Goal: Task Accomplishment & Management: Use online tool/utility

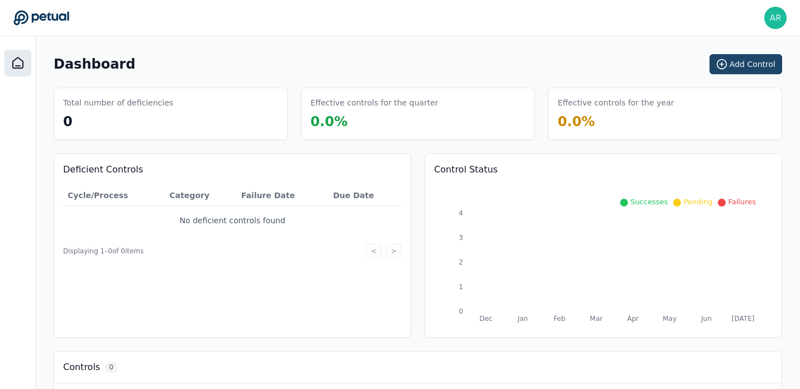
click at [749, 69] on button "Add Control" at bounding box center [745, 64] width 73 height 20
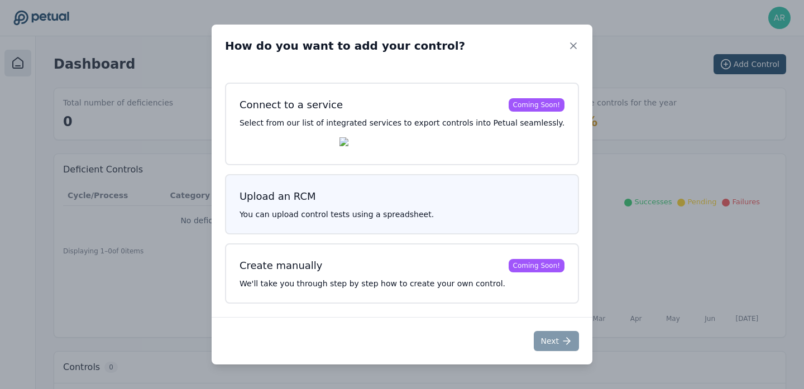
click at [410, 217] on p "You can upload control tests using a spreadsheet." at bounding box center [402, 214] width 325 height 11
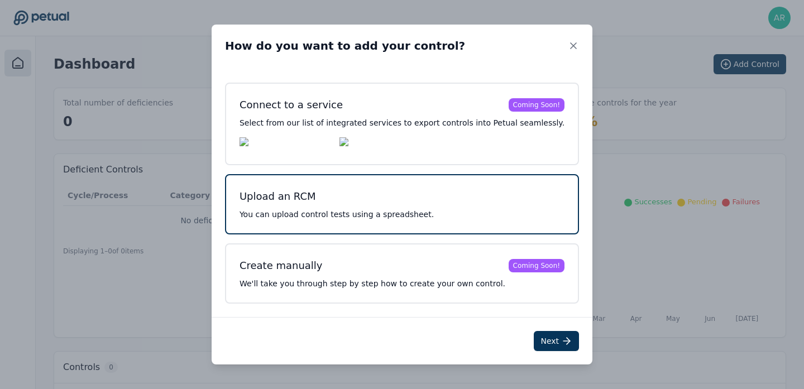
click at [439, 196] on h3 "Upload an RCM" at bounding box center [402, 197] width 325 height 16
click at [544, 351] on button "Next" at bounding box center [556, 341] width 45 height 20
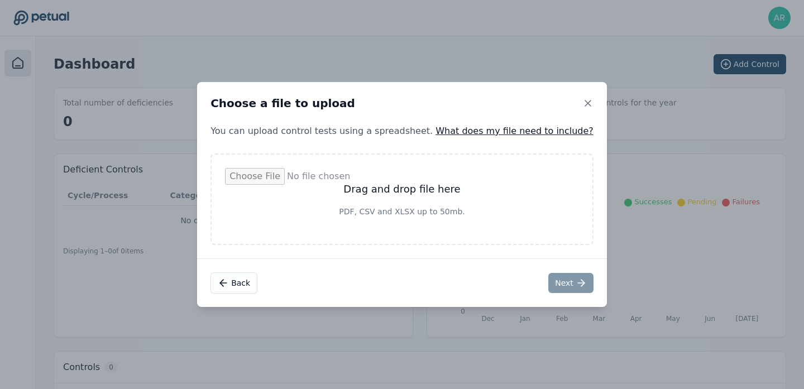
click at [415, 194] on input "file" at bounding box center [402, 199] width 354 height 63
click at [585, 103] on icon at bounding box center [588, 104] width 6 height 6
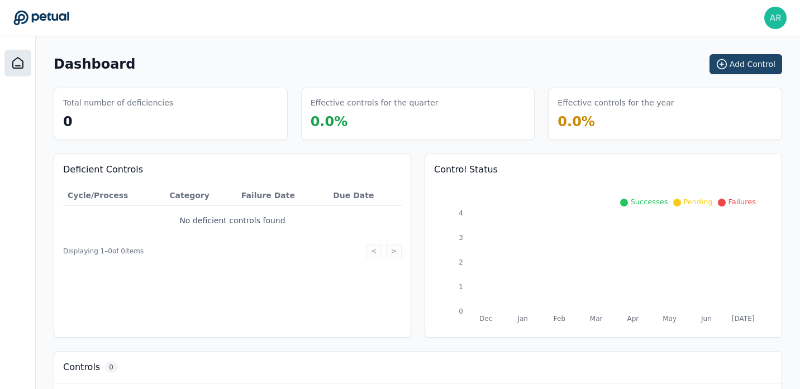
click at [738, 63] on button "Add Control" at bounding box center [745, 64] width 73 height 20
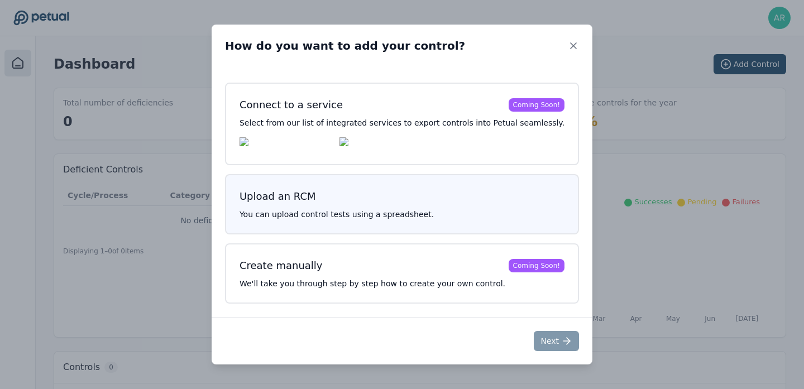
click at [472, 216] on p "You can upload control tests using a spreadsheet." at bounding box center [402, 214] width 325 height 11
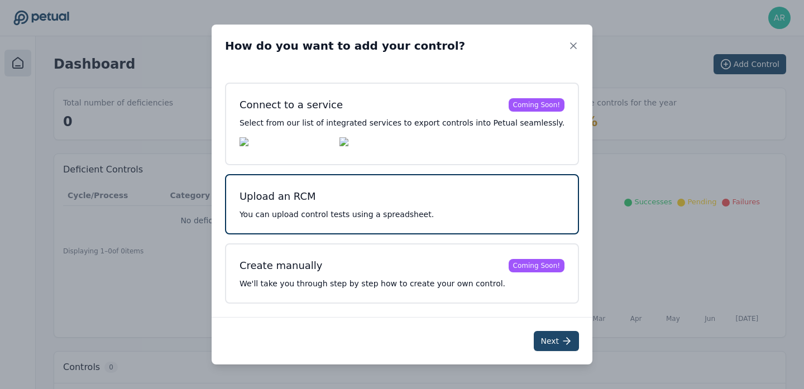
click at [538, 345] on button "Next" at bounding box center [556, 341] width 45 height 20
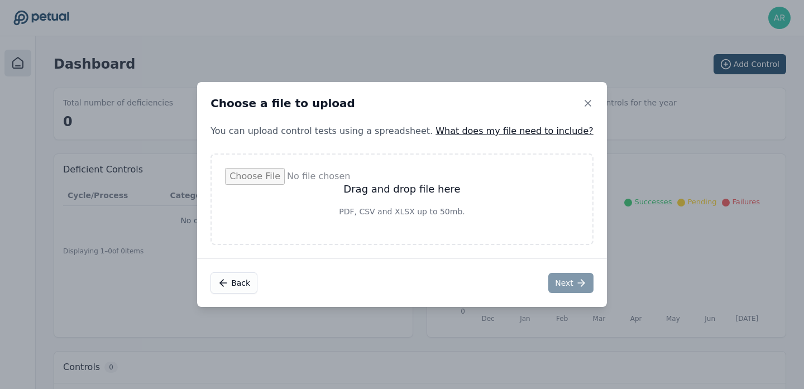
click at [379, 215] on input "file" at bounding box center [402, 199] width 354 height 63
type input "**********"
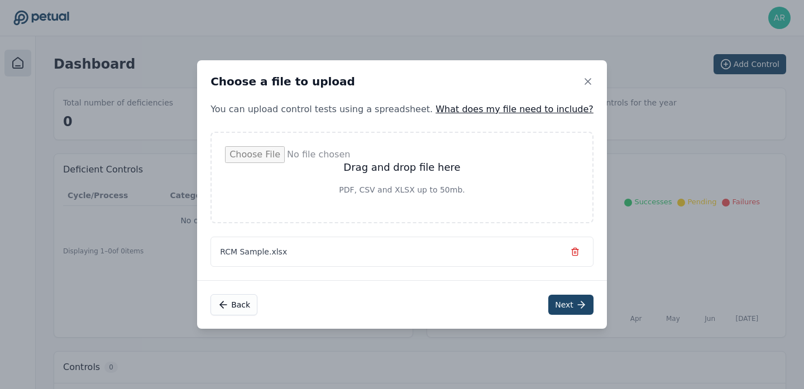
click at [548, 301] on button "Next" at bounding box center [570, 305] width 45 height 20
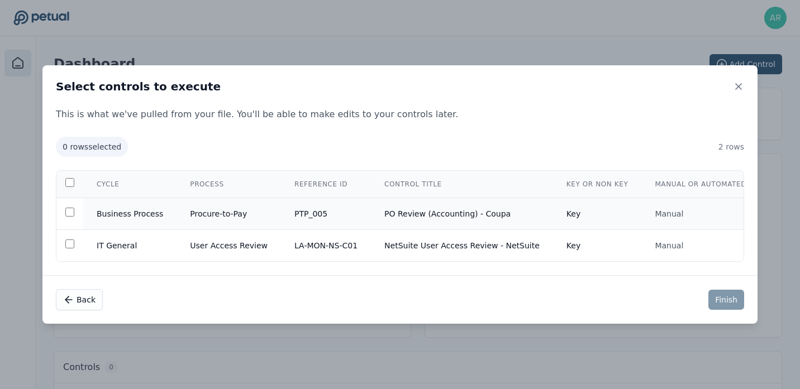
click at [71, 216] on td at bounding box center [69, 214] width 27 height 32
click at [736, 84] on icon at bounding box center [738, 86] width 11 height 11
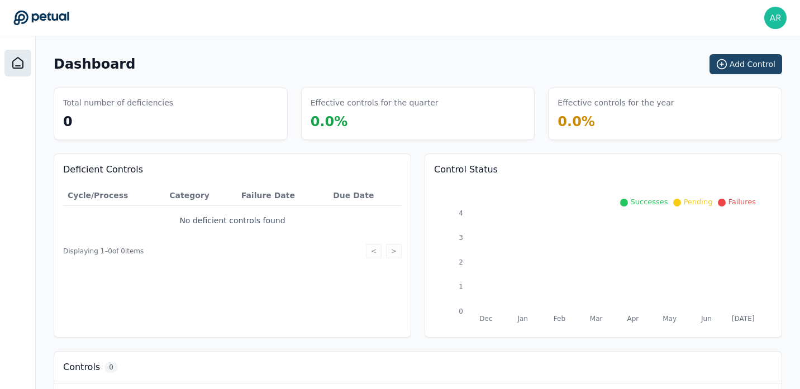
click at [745, 63] on button "Add Control" at bounding box center [745, 64] width 73 height 20
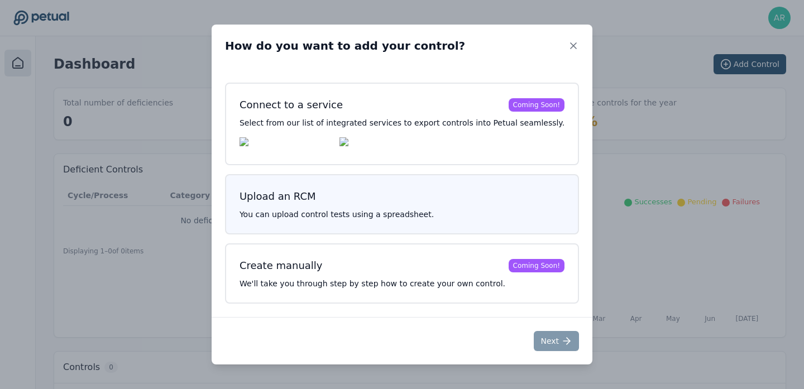
click at [452, 207] on div "Upload an RCM You can upload control tests using a spreadsheet." at bounding box center [402, 204] width 354 height 60
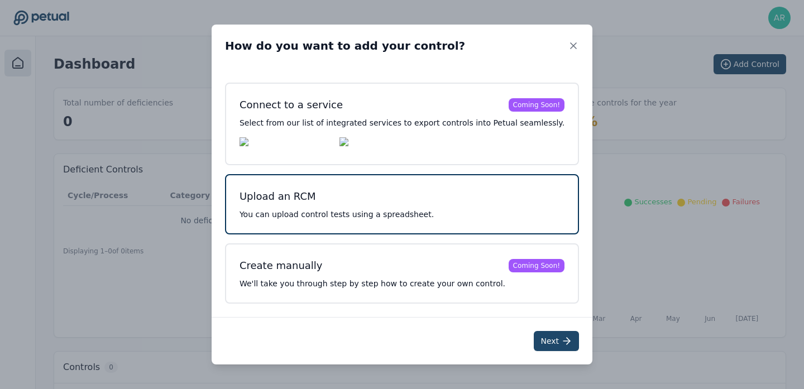
click at [538, 345] on button "Next" at bounding box center [556, 341] width 45 height 20
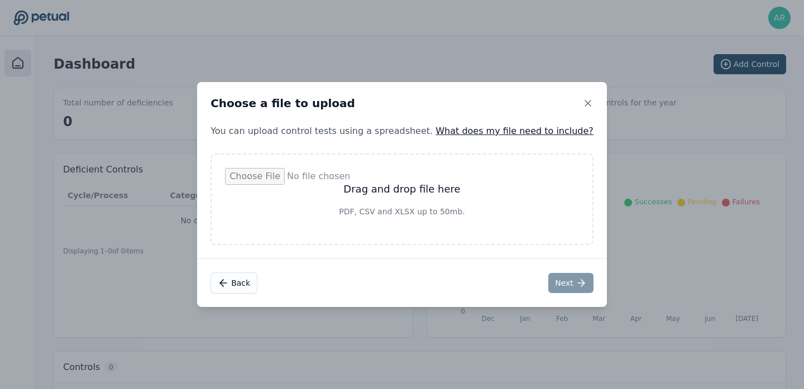
click at [408, 200] on input "file" at bounding box center [402, 199] width 354 height 63
click at [582, 101] on icon at bounding box center [587, 103] width 11 height 11
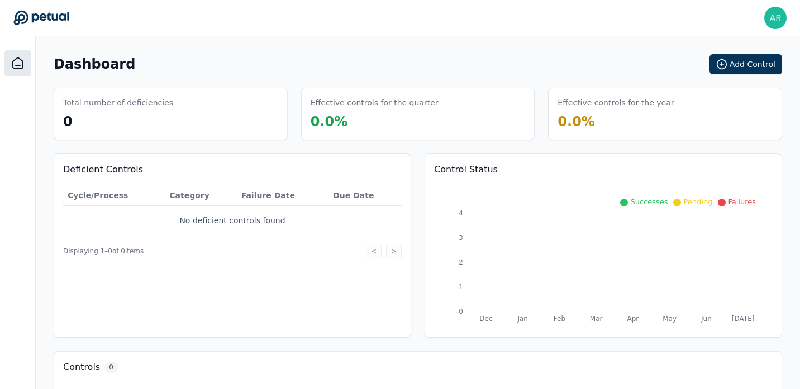
click at [634, 56] on div "Dashboard Add Control" at bounding box center [418, 64] width 728 height 20
click at [749, 64] on button "Add Control" at bounding box center [745, 64] width 73 height 20
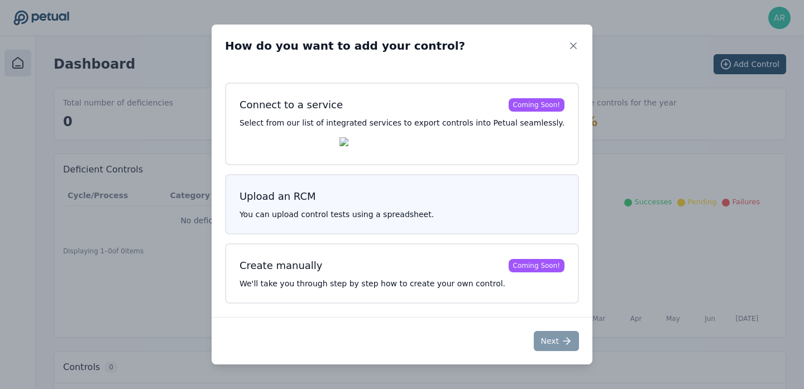
click at [425, 204] on h3 "Upload an RCM" at bounding box center [402, 197] width 325 height 16
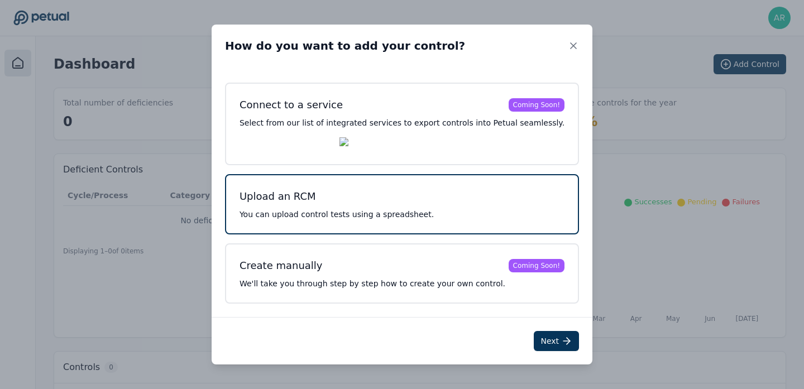
click at [493, 215] on p "You can upload control tests using a spreadsheet." at bounding box center [402, 214] width 325 height 11
click at [534, 341] on button "Next" at bounding box center [556, 341] width 45 height 20
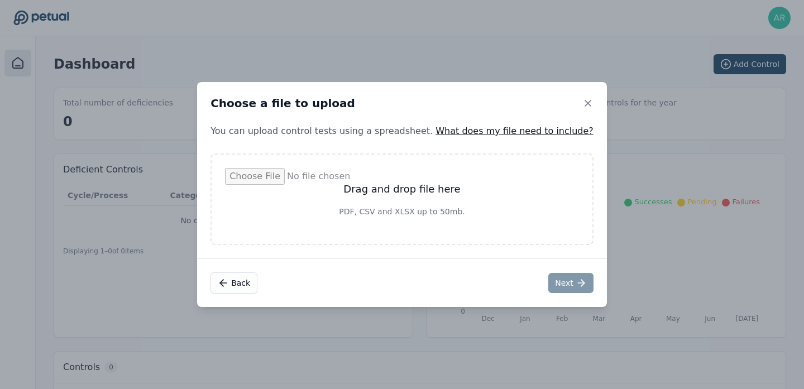
click at [428, 190] on input "file" at bounding box center [402, 199] width 354 height 63
click at [257, 285] on button "Back" at bounding box center [234, 282] width 47 height 21
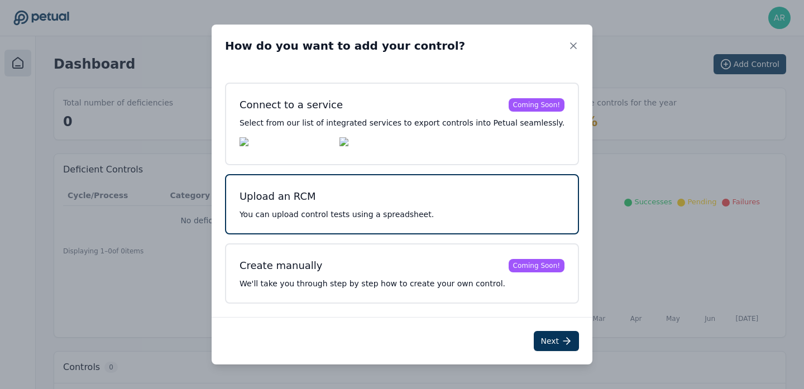
click at [566, 43] on div "How do you want to add your control?" at bounding box center [402, 46] width 381 height 42
click at [568, 44] on icon at bounding box center [573, 45] width 11 height 11
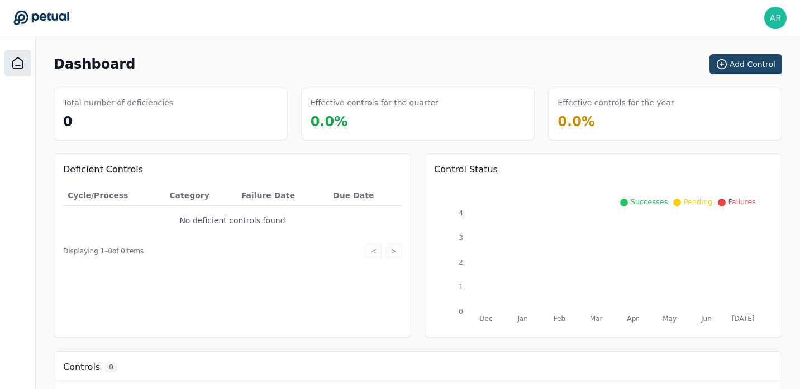
click at [731, 60] on button "Add Control" at bounding box center [745, 64] width 73 height 20
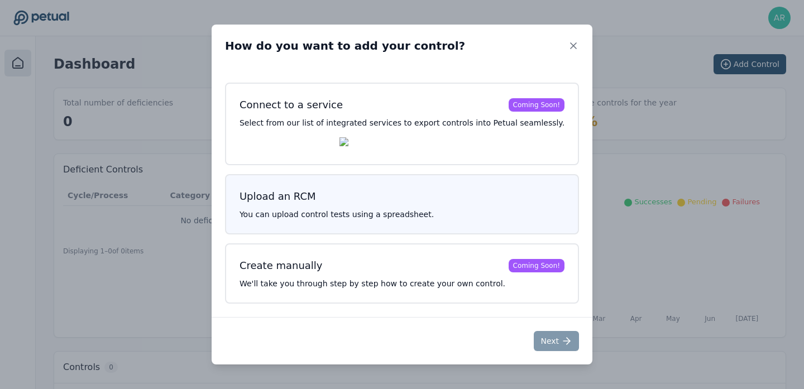
click at [435, 214] on p "You can upload control tests using a spreadsheet." at bounding box center [402, 214] width 325 height 11
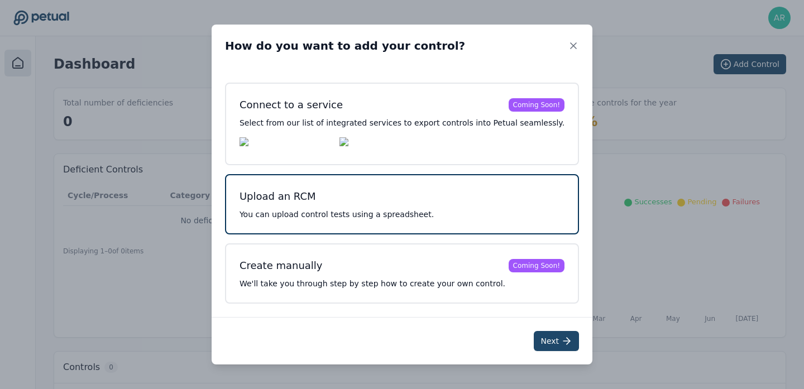
click at [534, 341] on button "Next" at bounding box center [556, 341] width 45 height 20
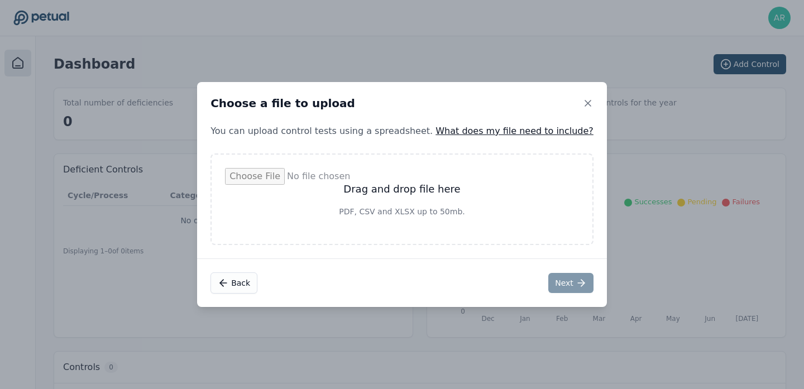
click at [441, 210] on input "file" at bounding box center [402, 199] width 354 height 63
click at [448, 199] on input "file" at bounding box center [402, 199] width 354 height 63
type input "**********"
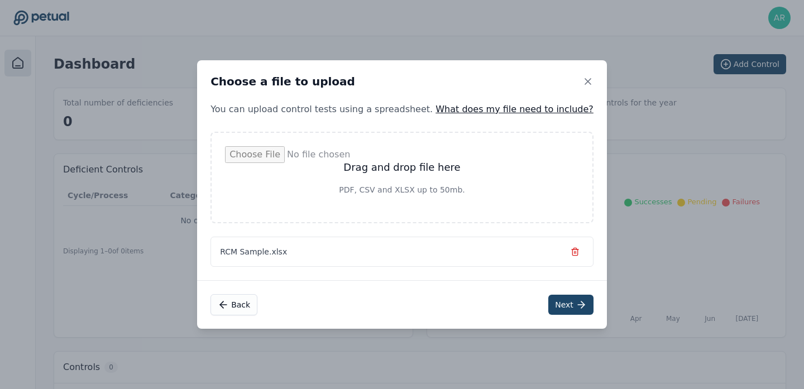
click at [576, 306] on icon at bounding box center [581, 304] width 11 height 11
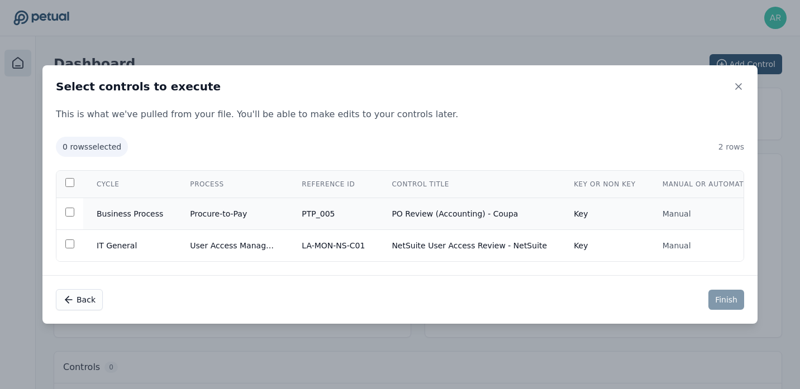
click at [104, 212] on td "Business Process" at bounding box center [129, 214] width 93 height 32
click at [93, 245] on td "IT General" at bounding box center [129, 246] width 93 height 32
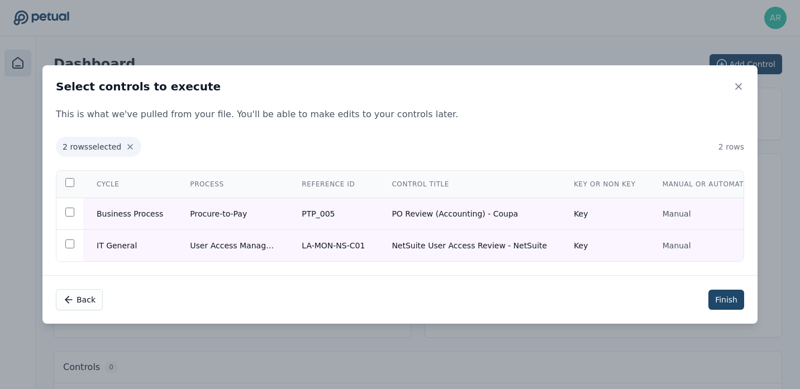
click at [721, 303] on button "Finish" at bounding box center [726, 300] width 36 height 20
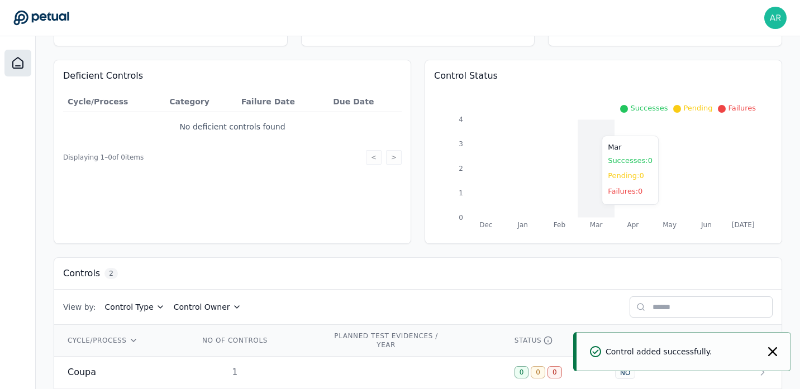
scroll to position [144, 0]
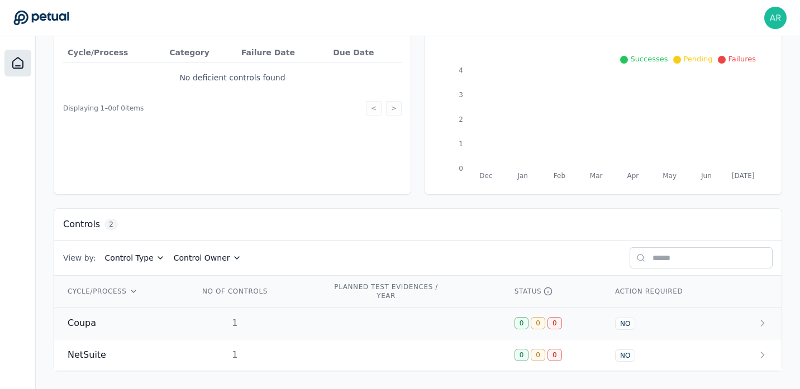
click at [241, 319] on div "1" at bounding box center [234, 323] width 71 height 13
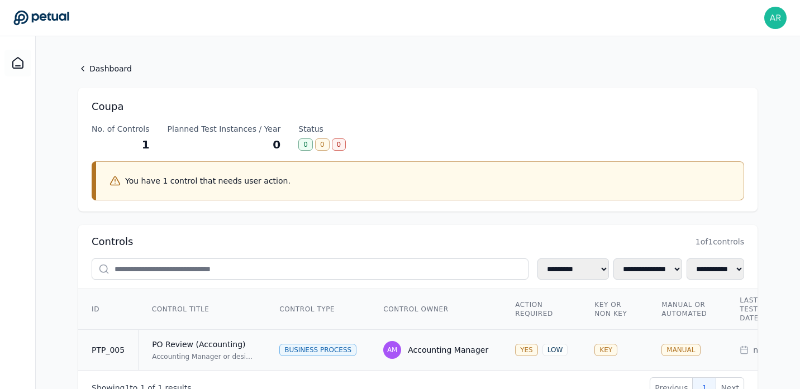
click at [126, 358] on td "PTP_005" at bounding box center [108, 350] width 60 height 41
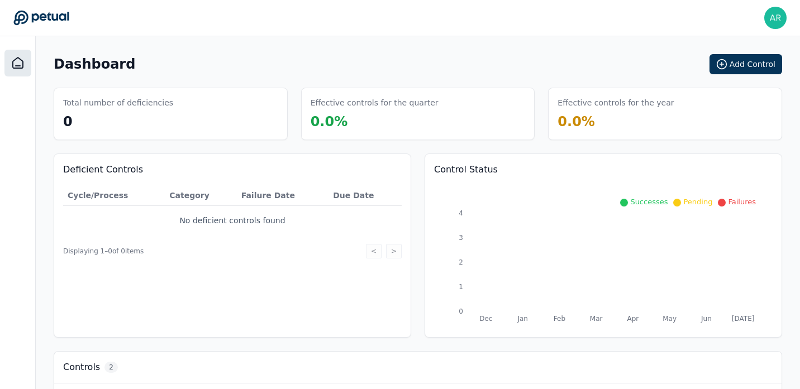
scroll to position [144, 0]
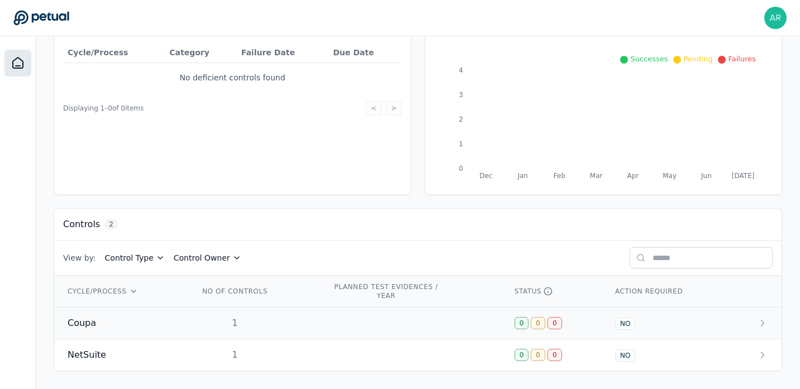
click at [730, 318] on td at bounding box center [755, 324] width 51 height 32
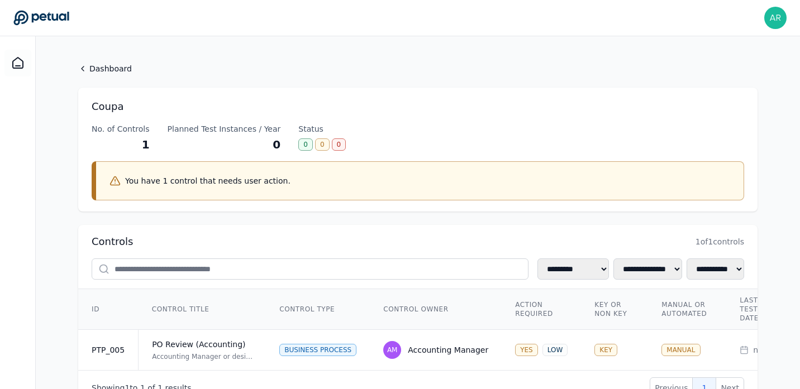
scroll to position [47, 0]
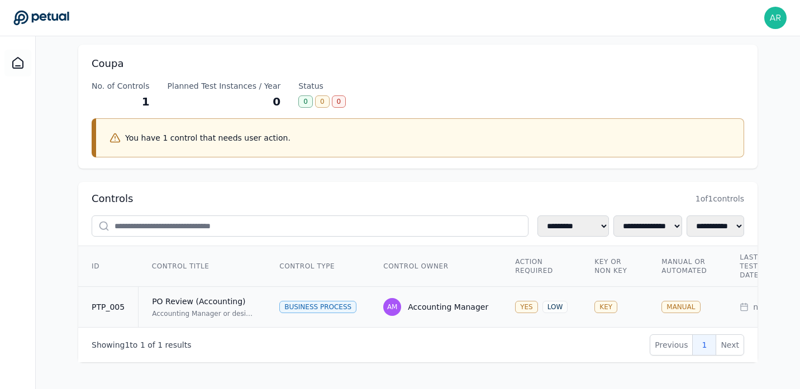
click at [261, 310] on td "PO Review (Accounting) Accounting Manager or designee reviews Chart of Accounts…" at bounding box center [202, 307] width 128 height 41
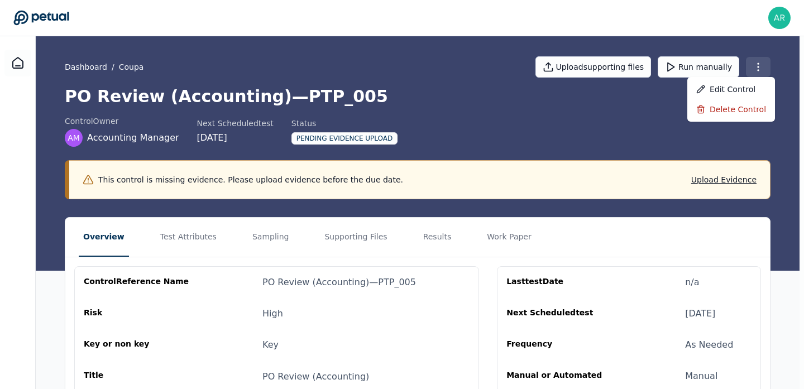
click at [758, 63] on html "Abishek Ravi abishek.ravi@doordash.com Sign out Dashboard / Coupa Upload suppor…" at bounding box center [402, 317] width 804 height 634
click at [725, 114] on div "Delete control" at bounding box center [731, 109] width 88 height 20
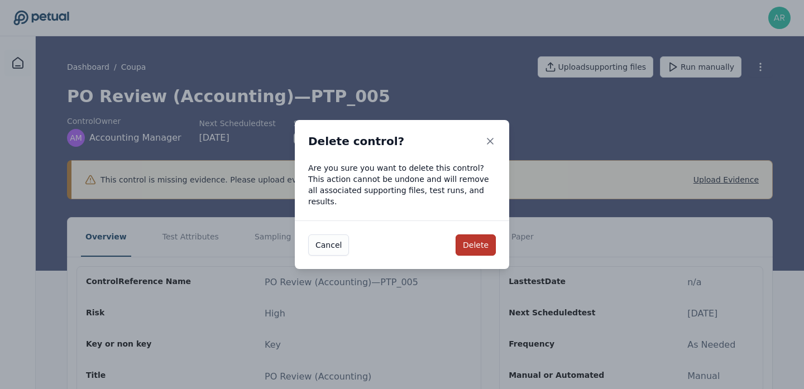
click at [465, 235] on button "Delete" at bounding box center [476, 245] width 40 height 21
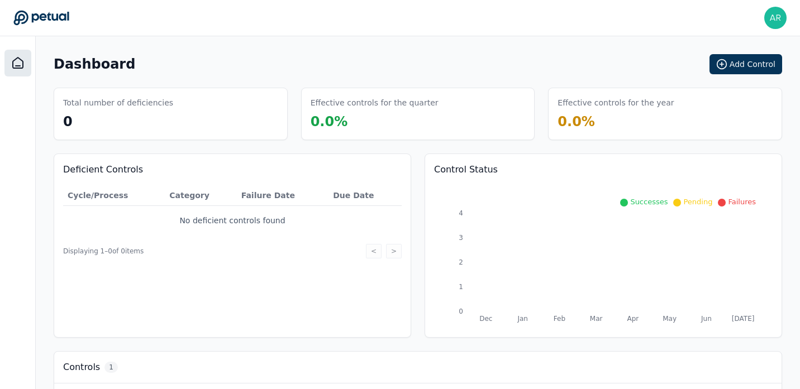
scroll to position [111, 0]
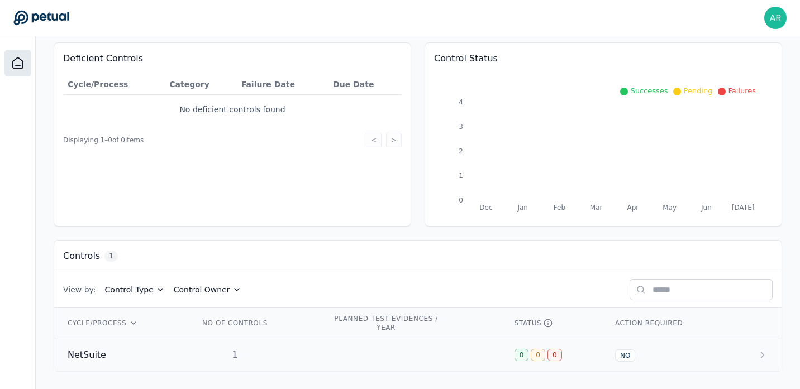
click at [321, 352] on td at bounding box center [410, 355] width 182 height 32
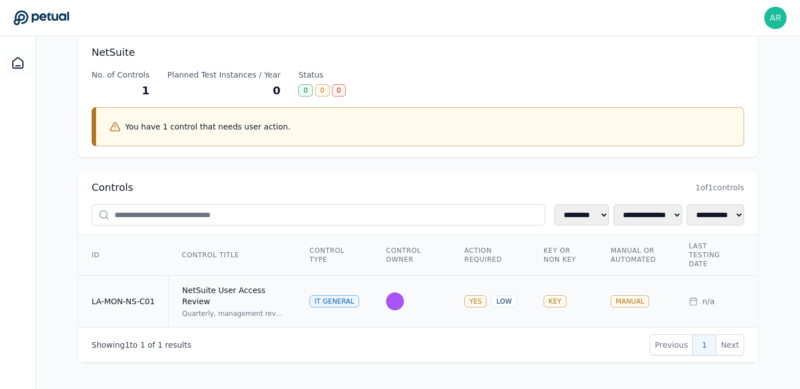
click at [244, 298] on div "NetSuite User Access Review" at bounding box center [232, 296] width 101 height 22
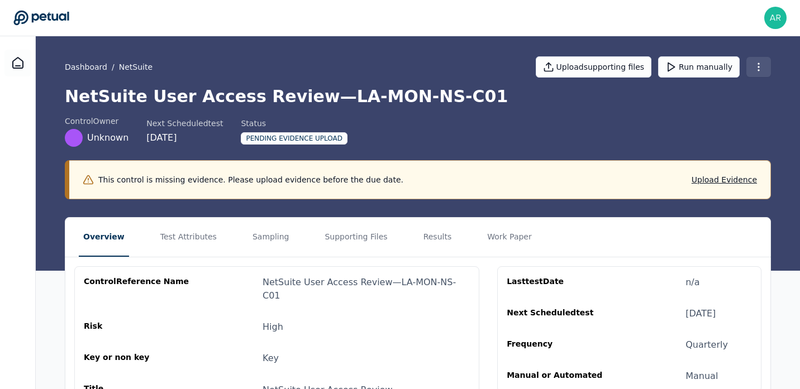
click at [749, 66] on html "Abishek Ravi abishek.ravi@doordash.com Sign out Dashboard / NetSuite Upload sup…" at bounding box center [400, 324] width 800 height 648
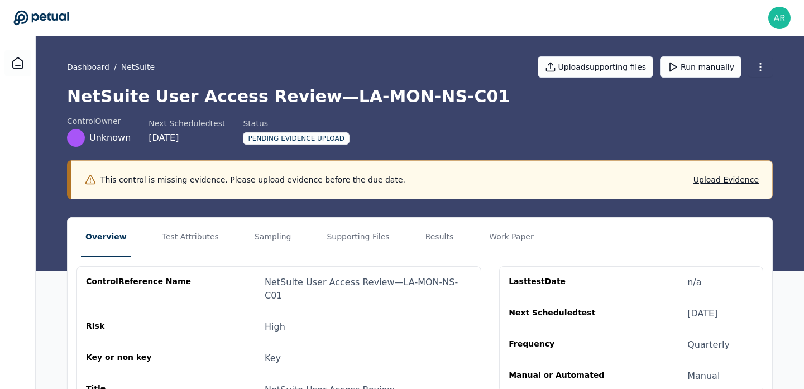
click at [643, 121] on html "Abishek Ravi abishek.ravi@doordash.com Sign out Dashboard / NetSuite Upload sup…" at bounding box center [402, 324] width 804 height 648
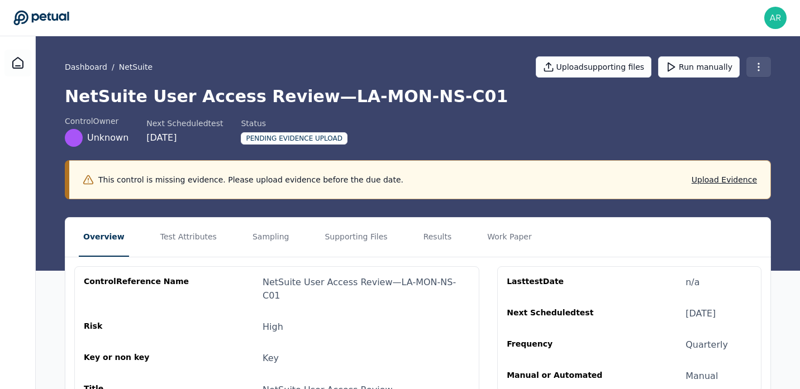
click at [755, 70] on html "Abishek Ravi abishek.ravi@doordash.com Sign out Dashboard / NetSuite Upload sup…" at bounding box center [400, 324] width 800 height 648
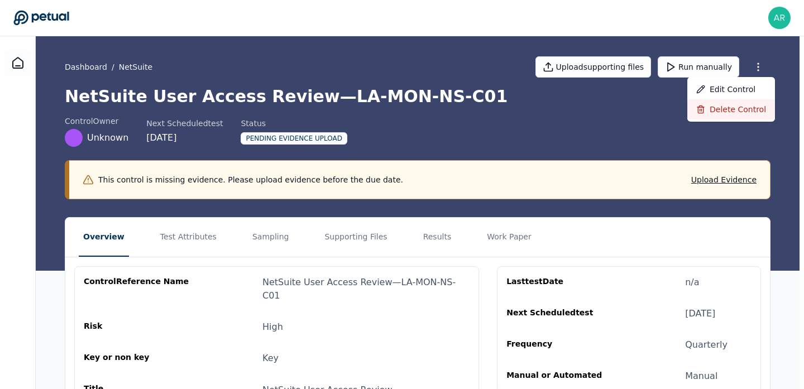
click at [735, 109] on div "Delete control" at bounding box center [731, 109] width 88 height 20
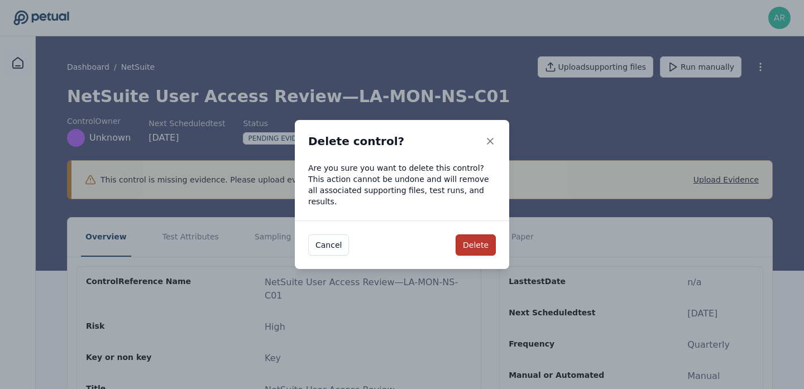
click at [469, 240] on button "Delete" at bounding box center [476, 245] width 40 height 21
